Goal: Task Accomplishment & Management: Manage account settings

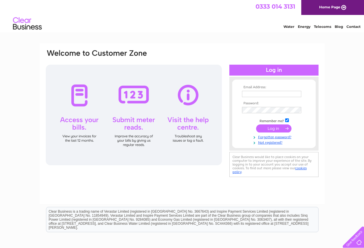
click at [248, 93] on input "text" at bounding box center [271, 94] width 59 height 6
type input "info@jandminteriors.co.uk"
click at [267, 127] on input "submit" at bounding box center [273, 129] width 35 height 8
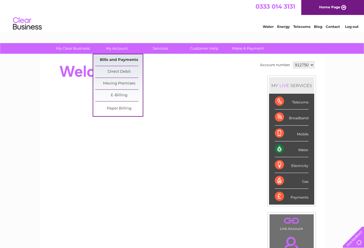
click at [125, 57] on link "Bills and Payments" at bounding box center [118, 60] width 47 height 12
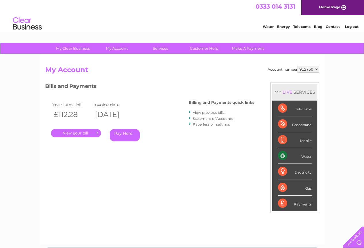
click at [79, 132] on link "." at bounding box center [76, 133] width 50 height 8
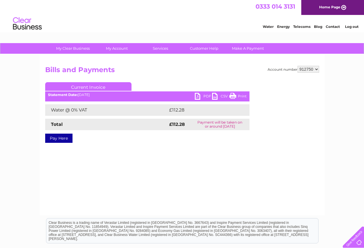
click at [234, 97] on link "Print" at bounding box center [237, 97] width 17 height 8
click at [350, 26] on link "Log out" at bounding box center [352, 26] width 14 height 4
